Goal: Task Accomplishment & Management: Manage account settings

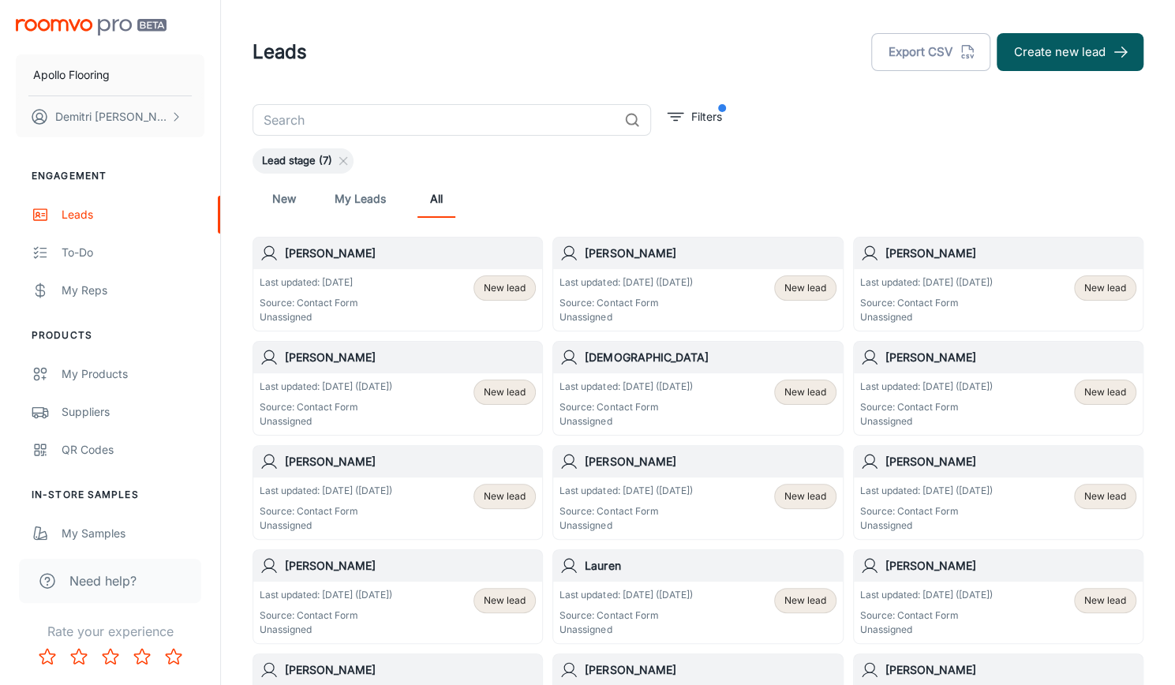
scroll to position [43, 0]
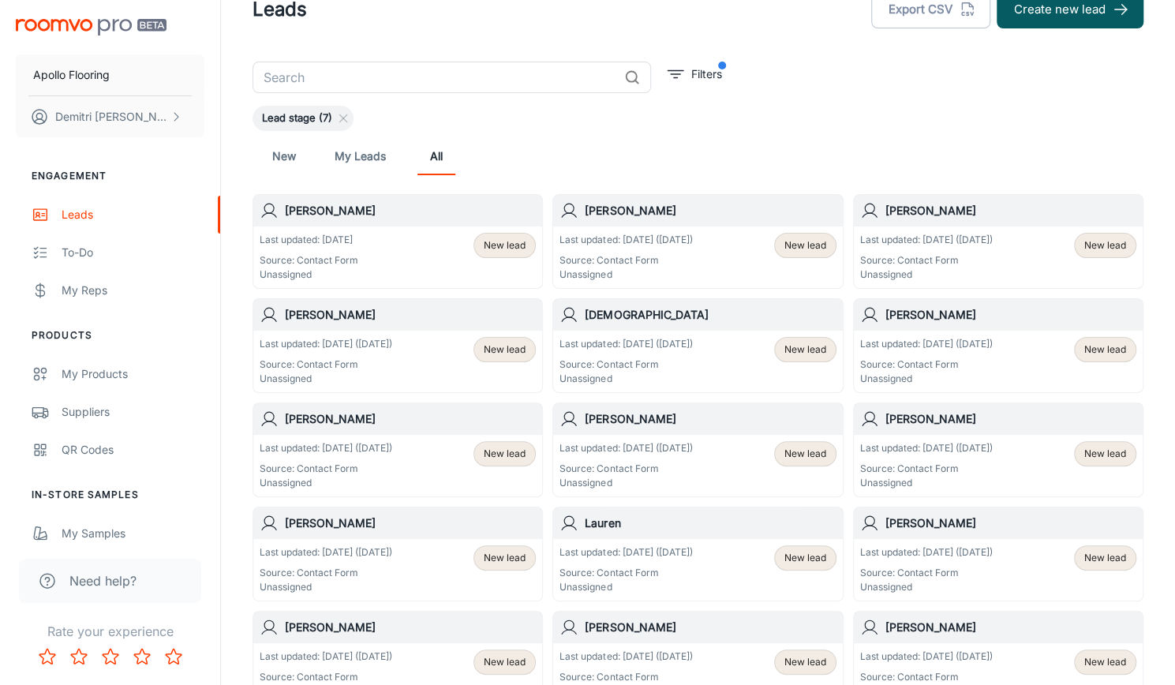
click at [681, 362] on p "Source: Contact Form" at bounding box center [625, 364] width 133 height 14
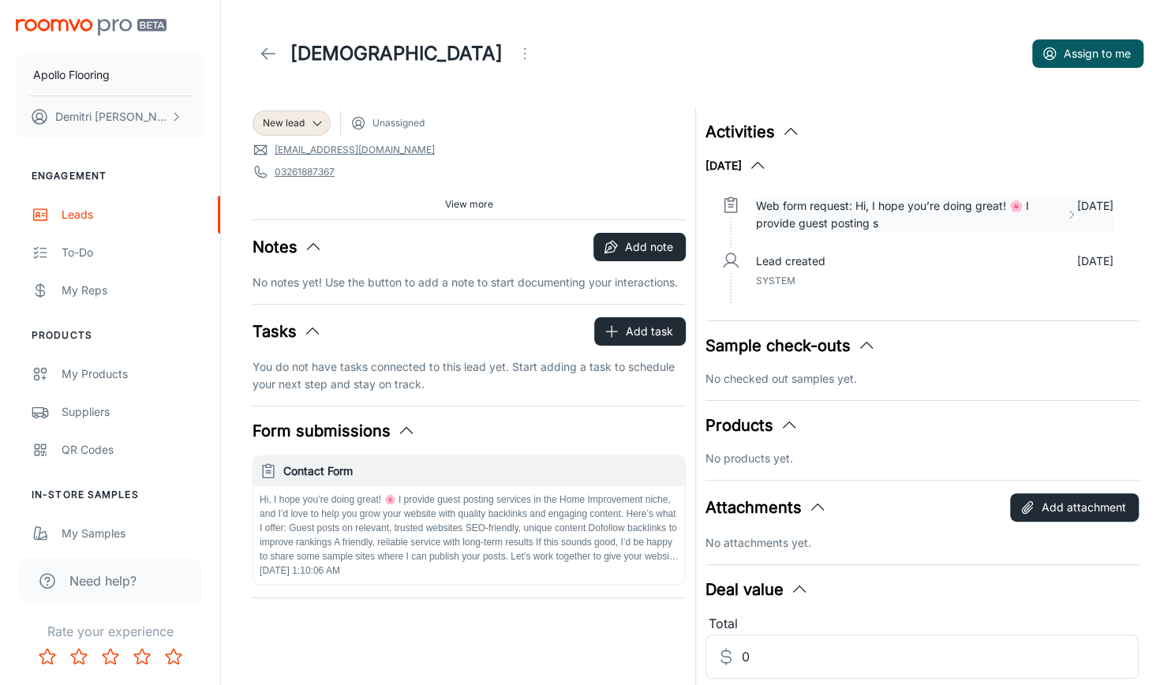
click at [936, 219] on p "Web form request: Hi, I hope you’re doing great! 🌸 I provide guest posting s" at bounding box center [907, 214] width 303 height 35
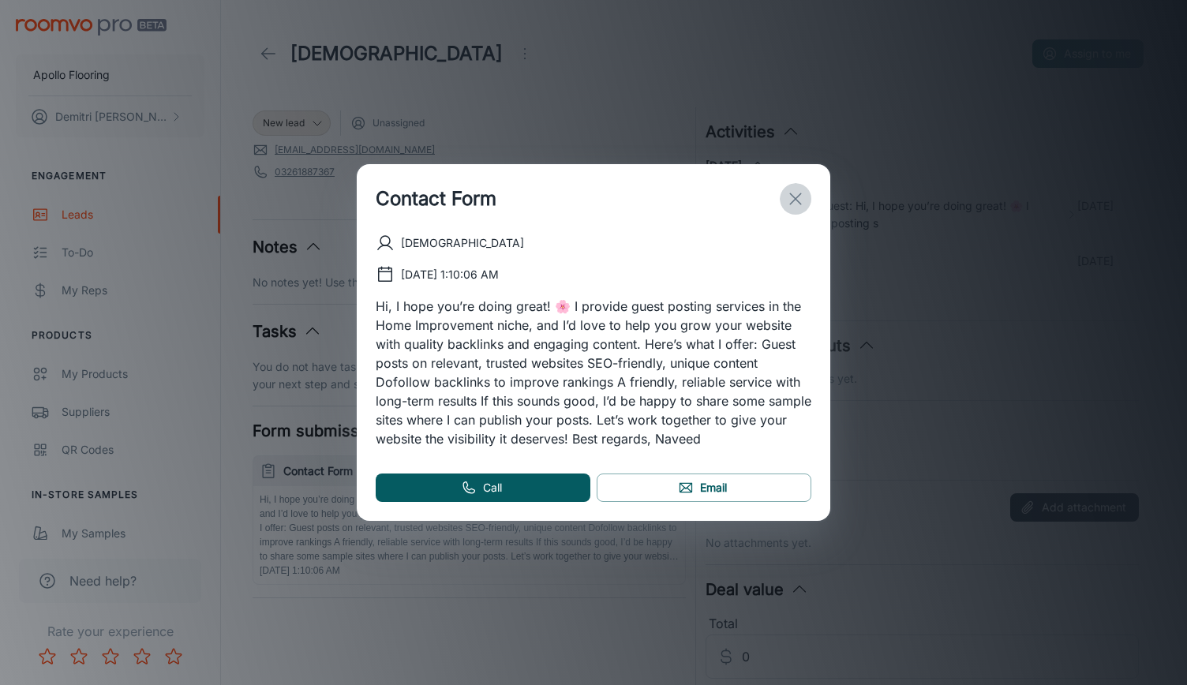
click at [798, 211] on button "exit" at bounding box center [796, 199] width 32 height 32
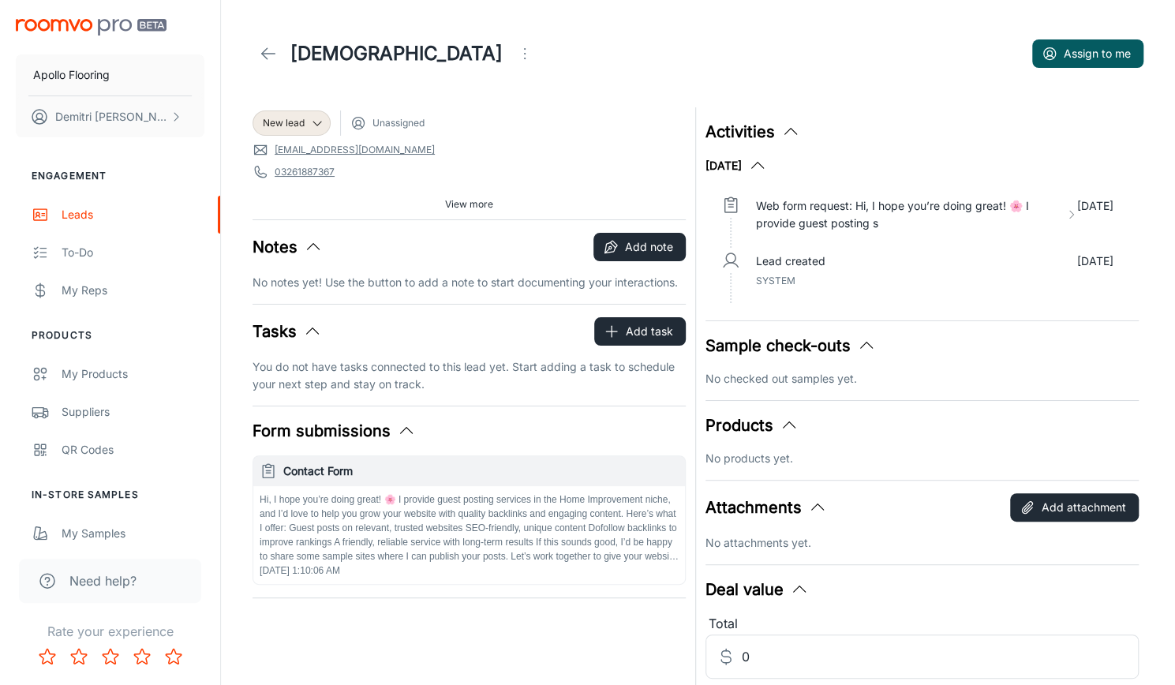
click at [515, 60] on icon "Open menu" at bounding box center [524, 53] width 19 height 19
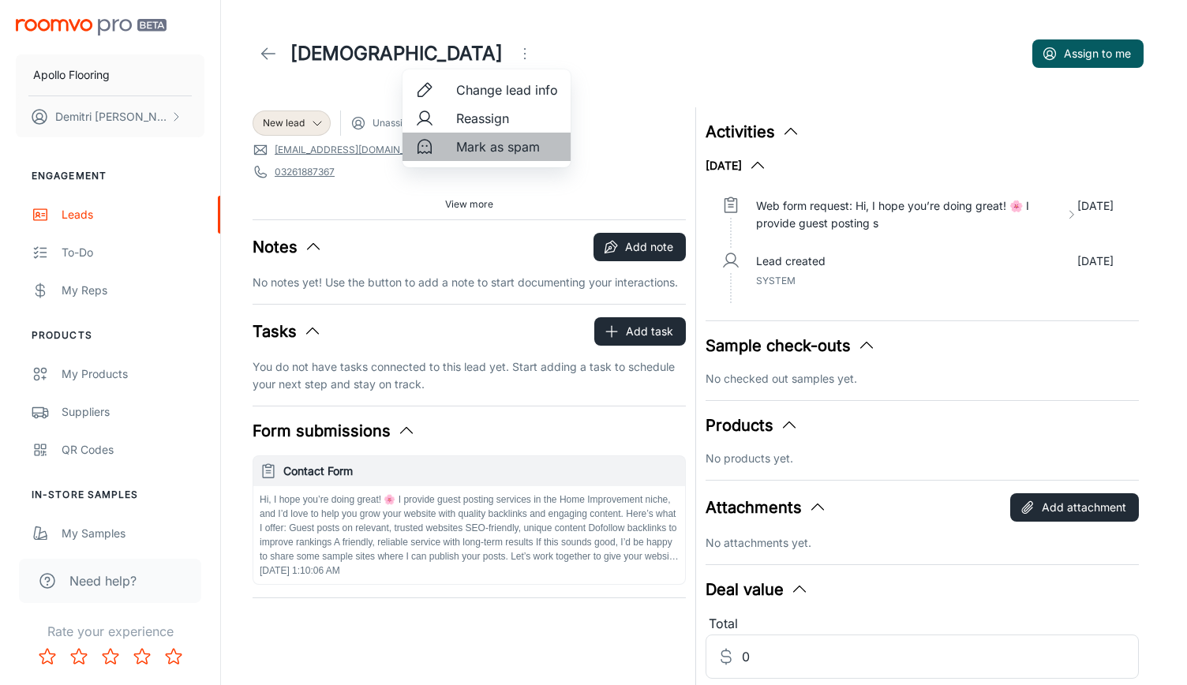
click at [485, 146] on span "Mark as spam" at bounding box center [507, 146] width 102 height 19
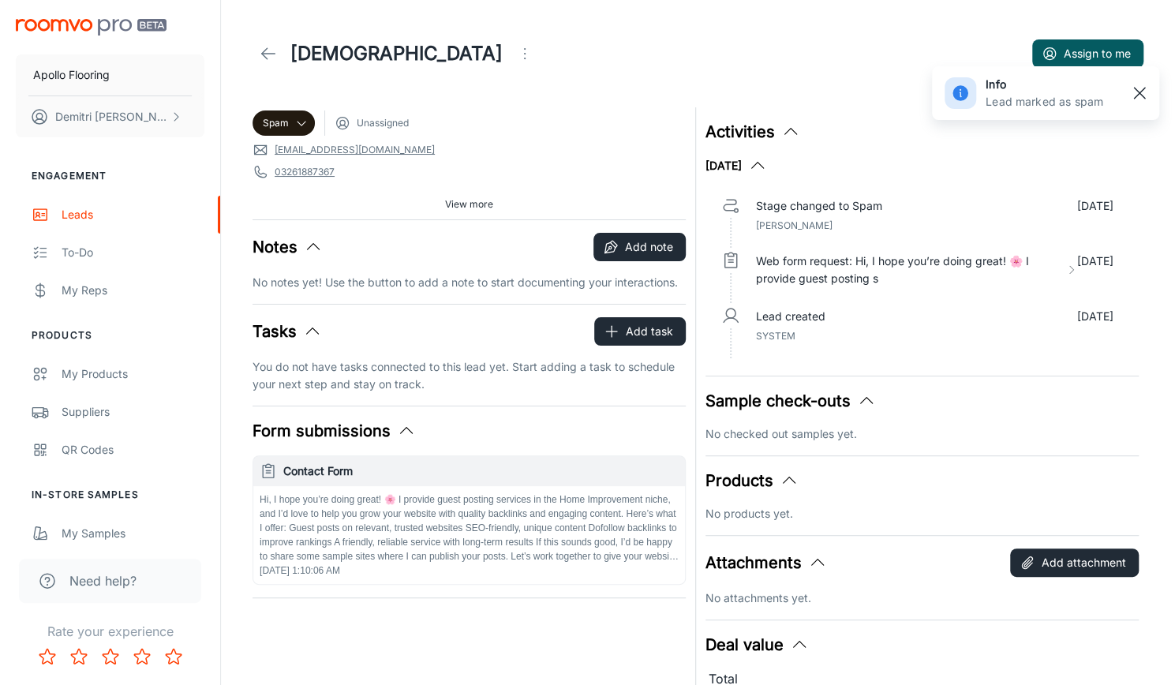
click at [1139, 96] on rect "button" at bounding box center [1139, 93] width 19 height 19
click at [264, 61] on icon at bounding box center [268, 53] width 19 height 19
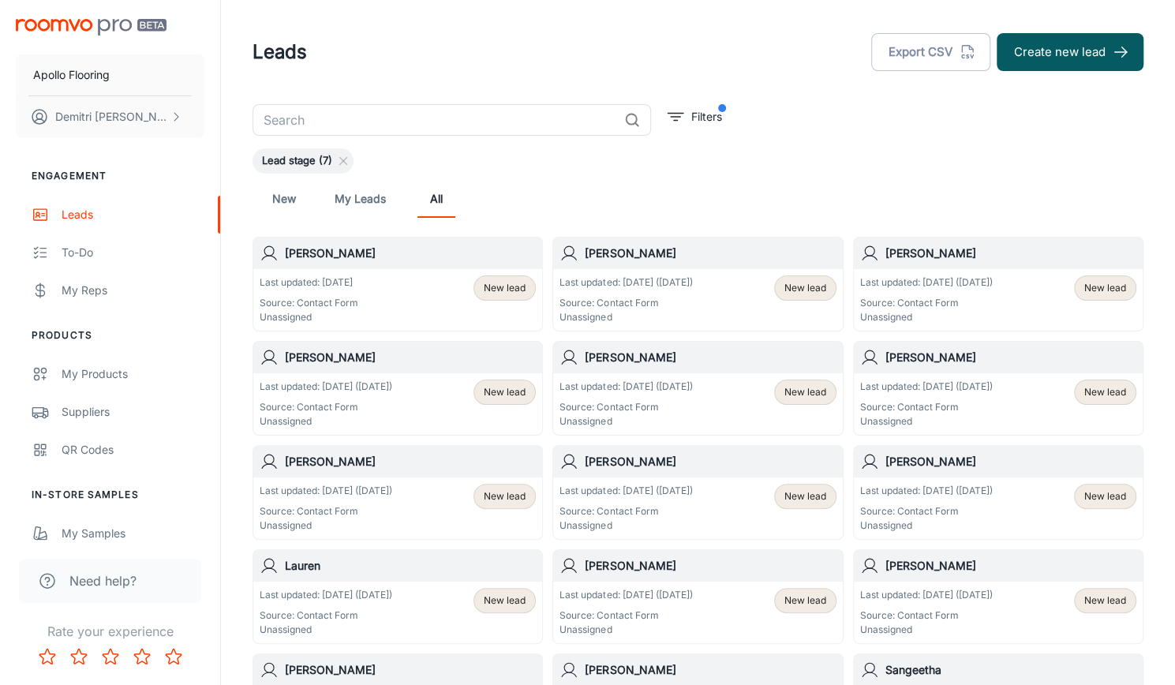
click at [392, 381] on p "Last updated: Oct 3 (5 days ago)" at bounding box center [326, 387] width 133 height 14
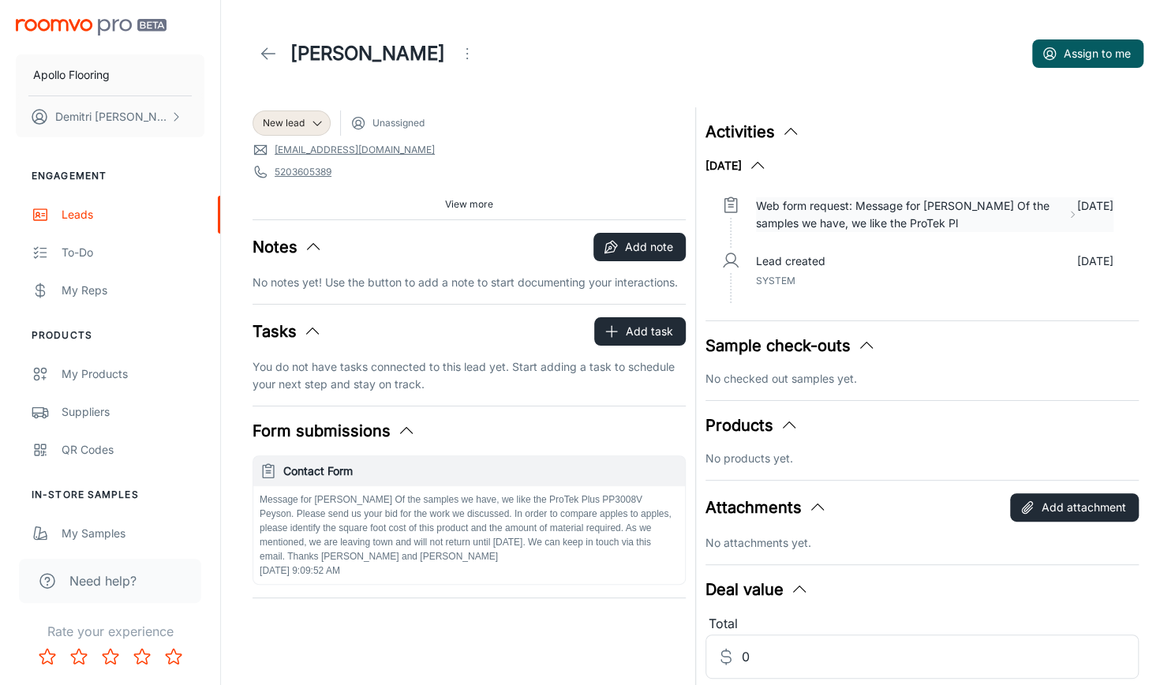
click at [950, 211] on p "Web form request: Message for Steve Of the samples we have, we like the ProTek …" at bounding box center [908, 214] width 305 height 35
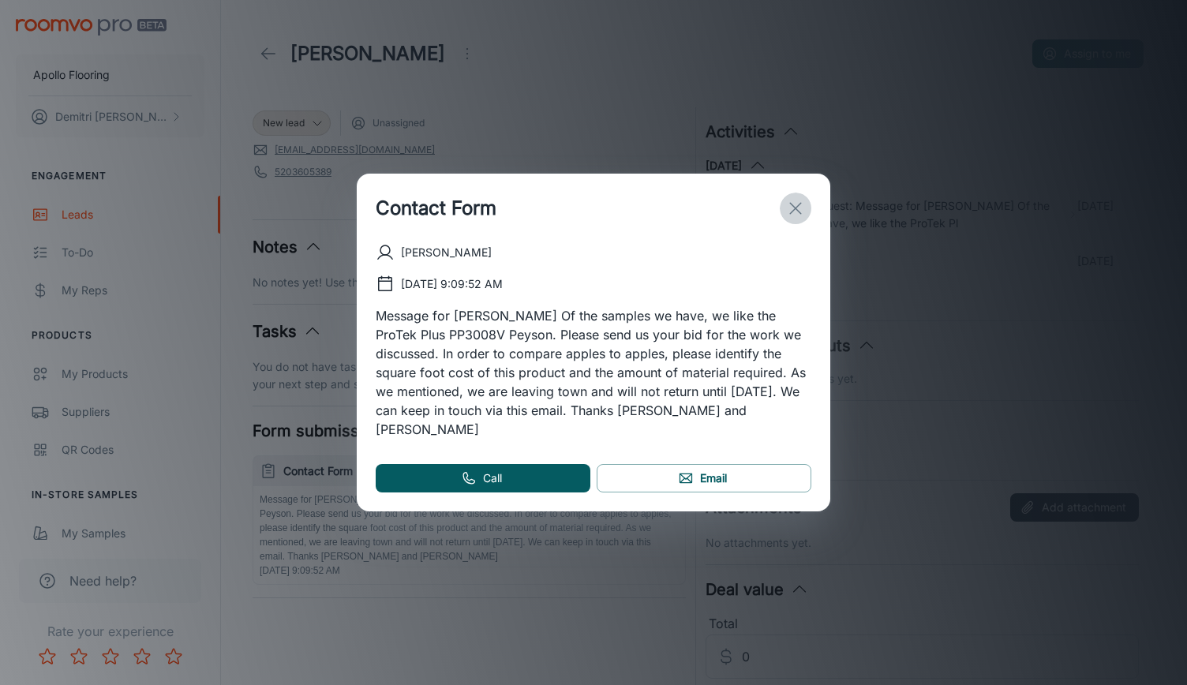
click at [798, 218] on icon "exit" at bounding box center [795, 208] width 19 height 19
